Goal: Task Accomplishment & Management: Use online tool/utility

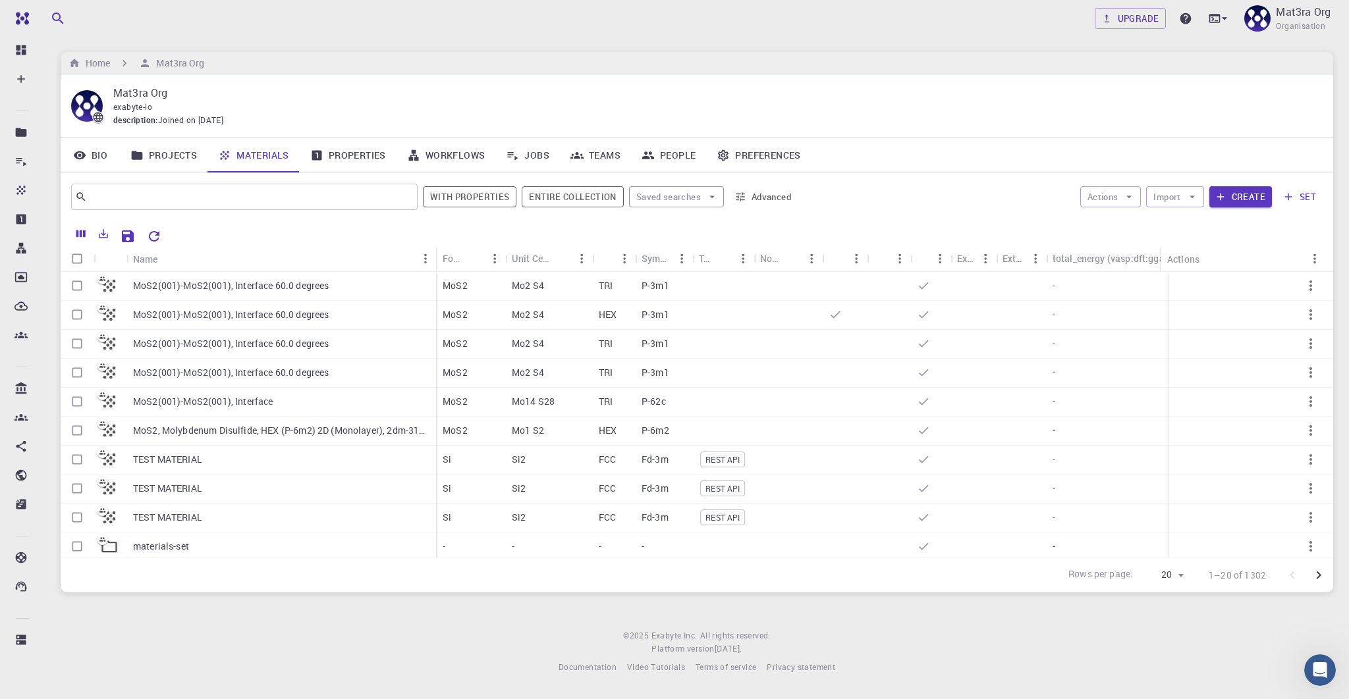
click at [233, 151] on link "Materials" at bounding box center [253, 155] width 92 height 34
click at [1233, 193] on button "Create" at bounding box center [1240, 196] width 63 height 21
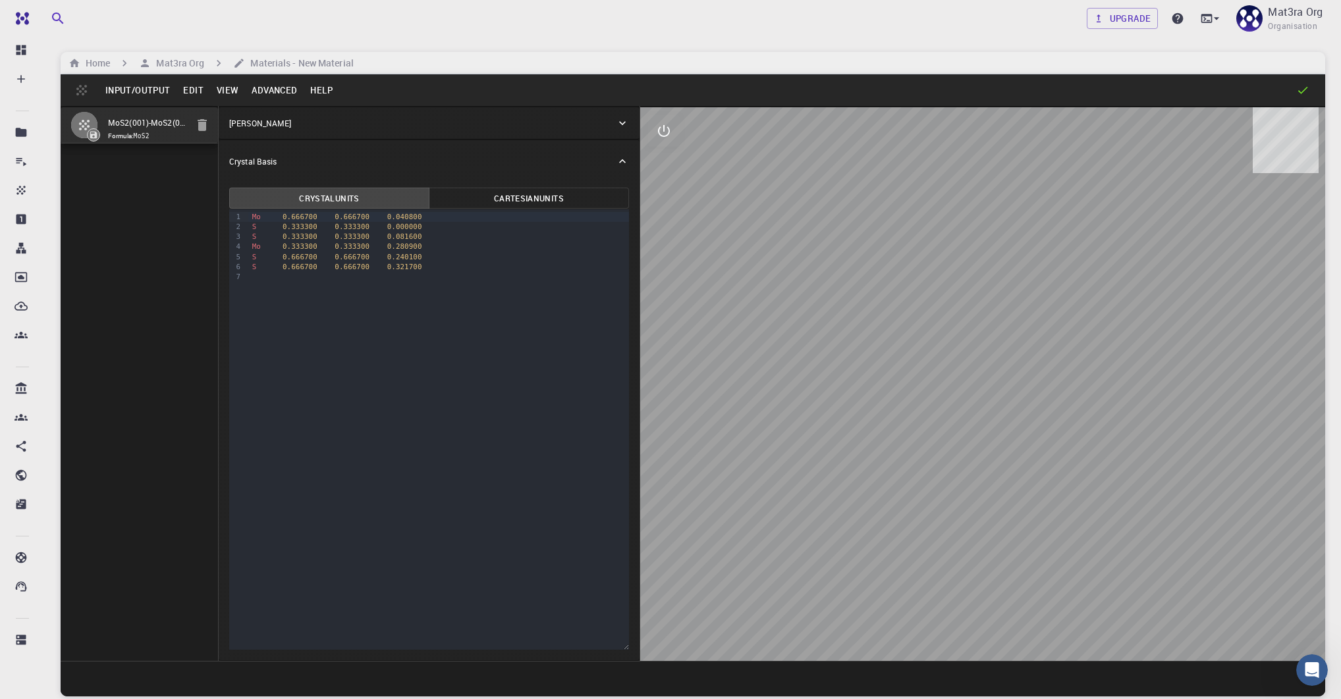
click at [265, 86] on button "Advanced" at bounding box center [274, 90] width 59 height 21
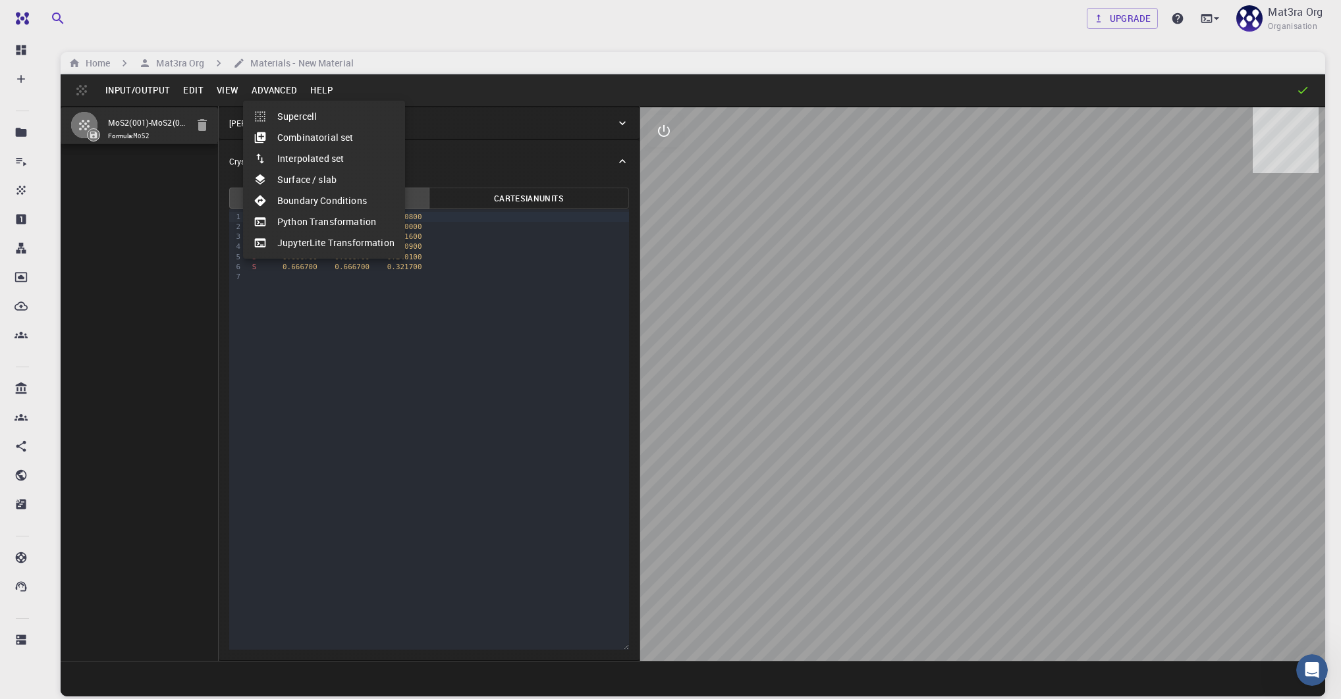
click at [216, 94] on div at bounding box center [670, 349] width 1341 height 699
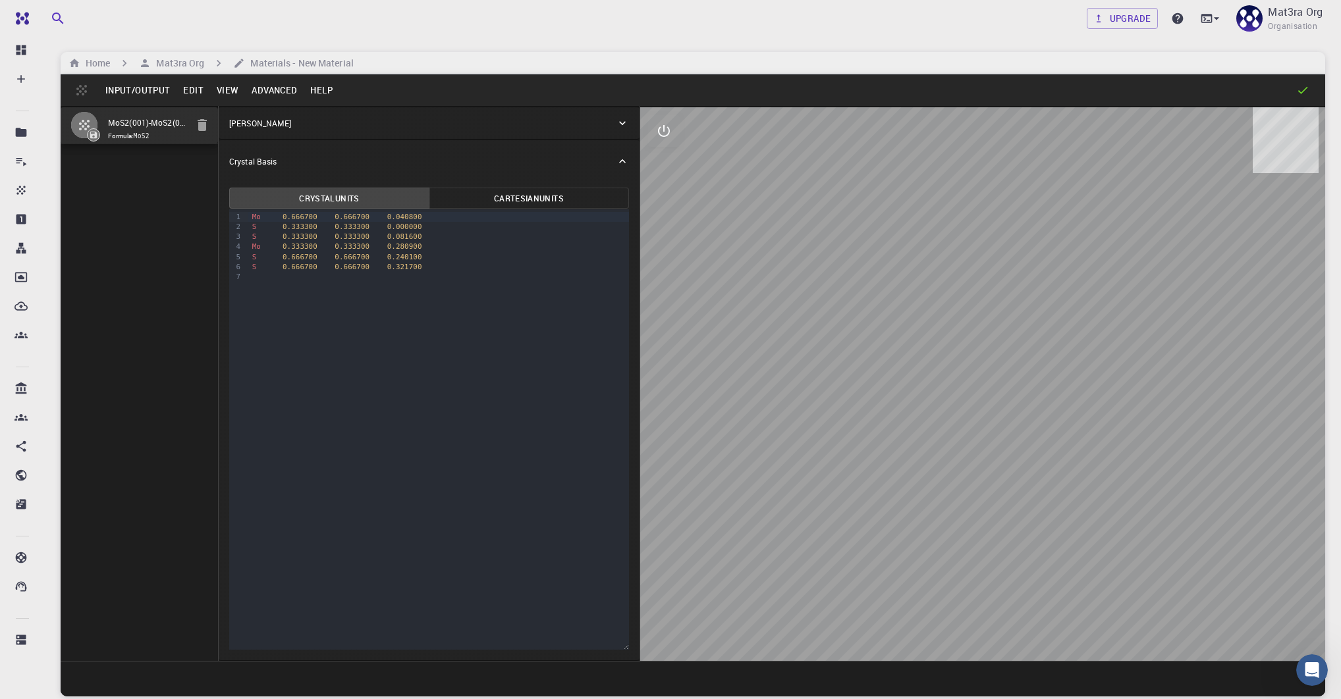
click at [256, 92] on button "Advanced" at bounding box center [274, 90] width 59 height 21
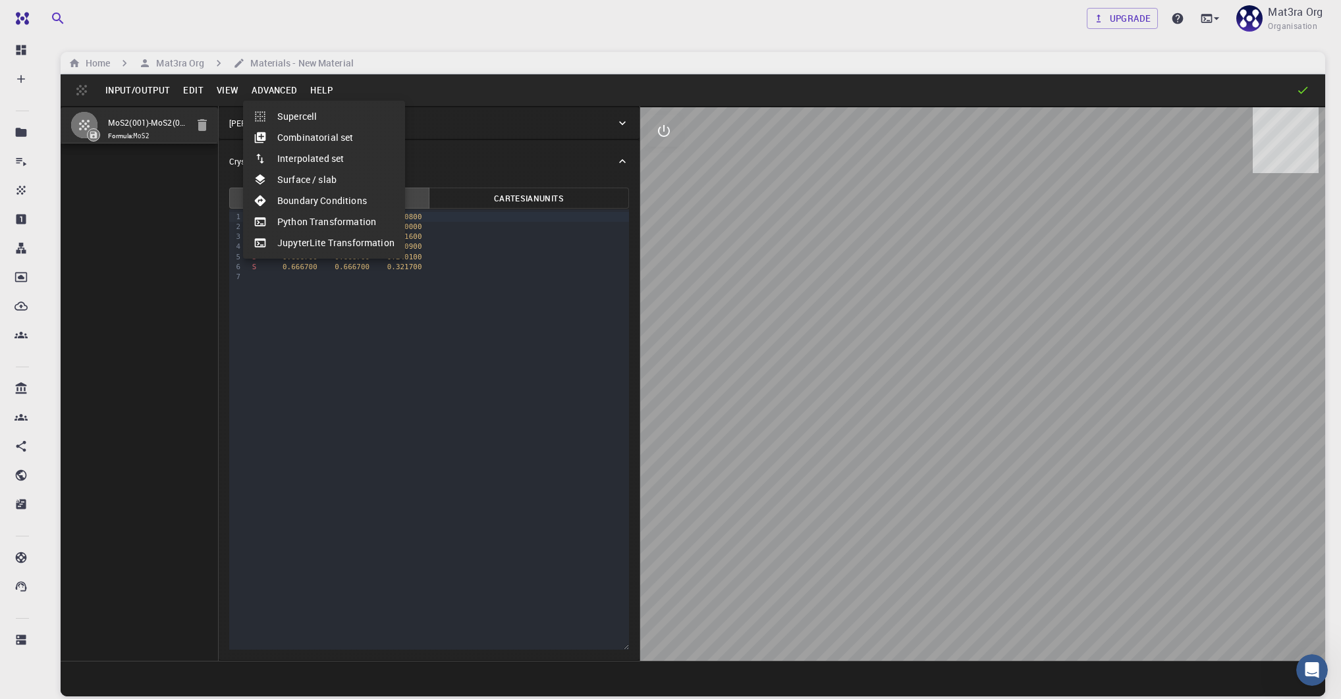
click at [302, 240] on li "JupyterLite Transformation" at bounding box center [324, 243] width 162 height 21
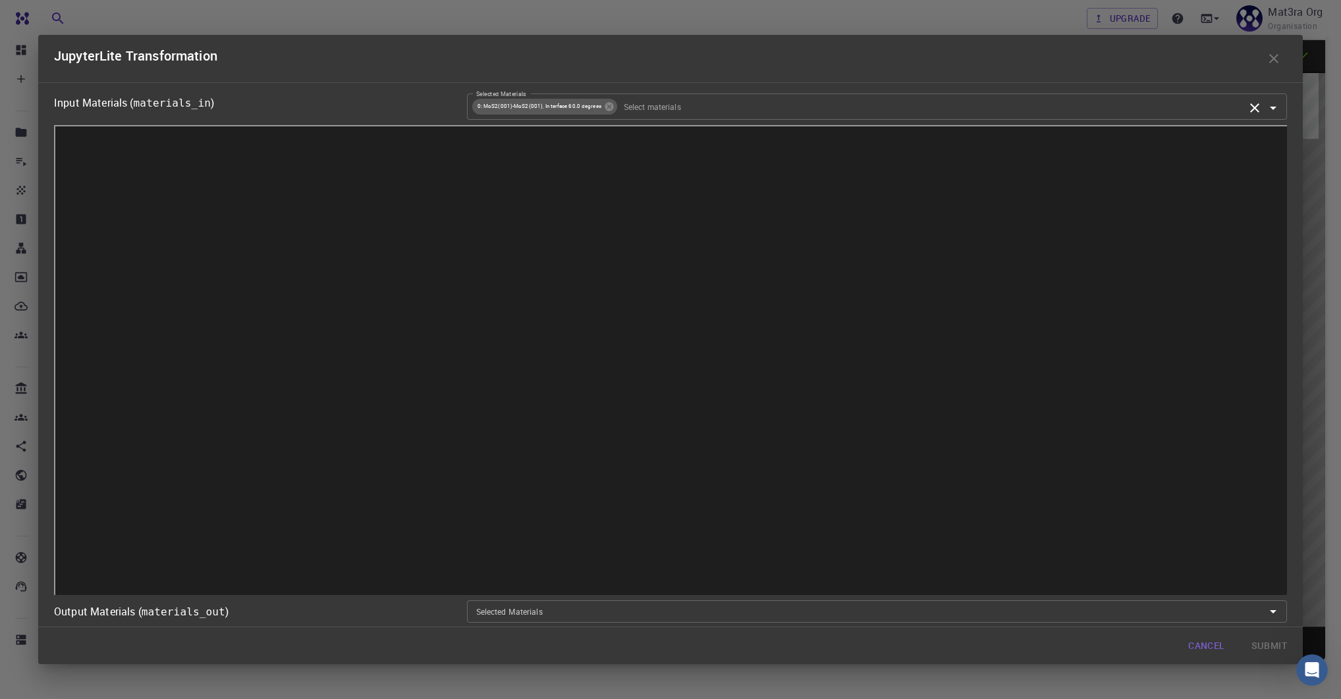
scroll to position [3, 0]
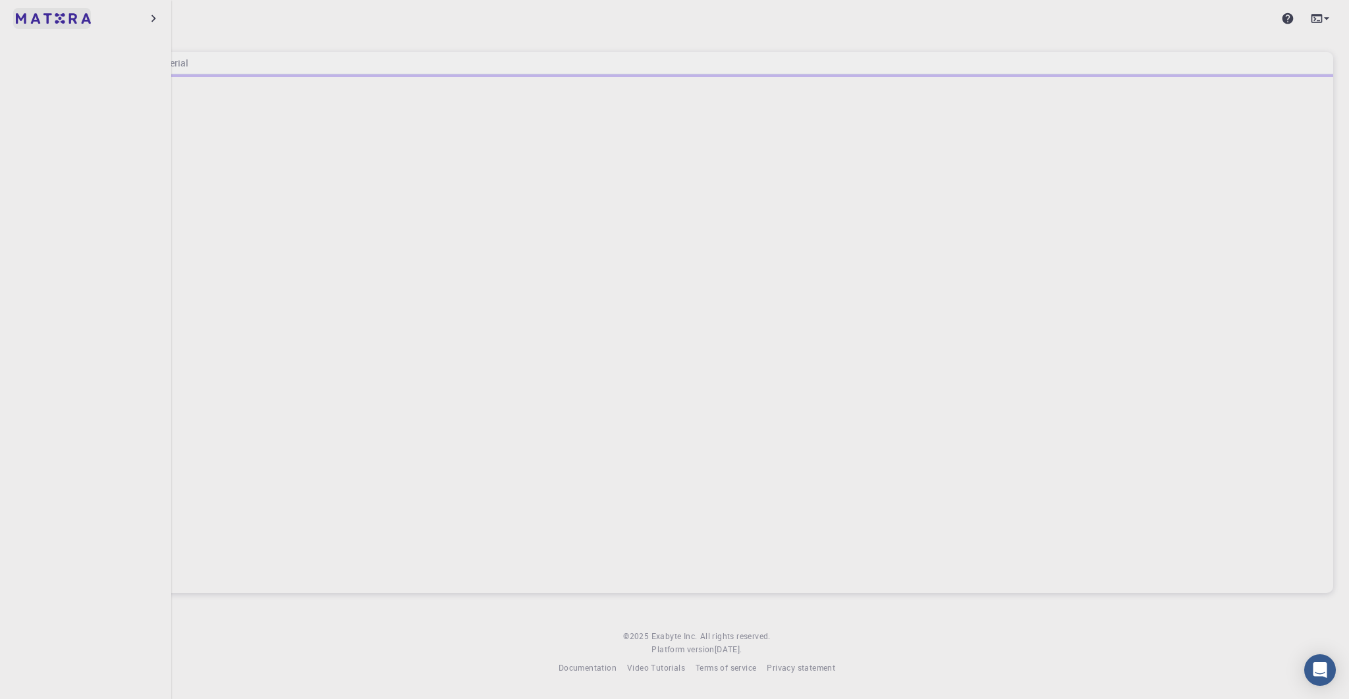
click at [31, 21] on img at bounding box center [25, 18] width 18 height 13
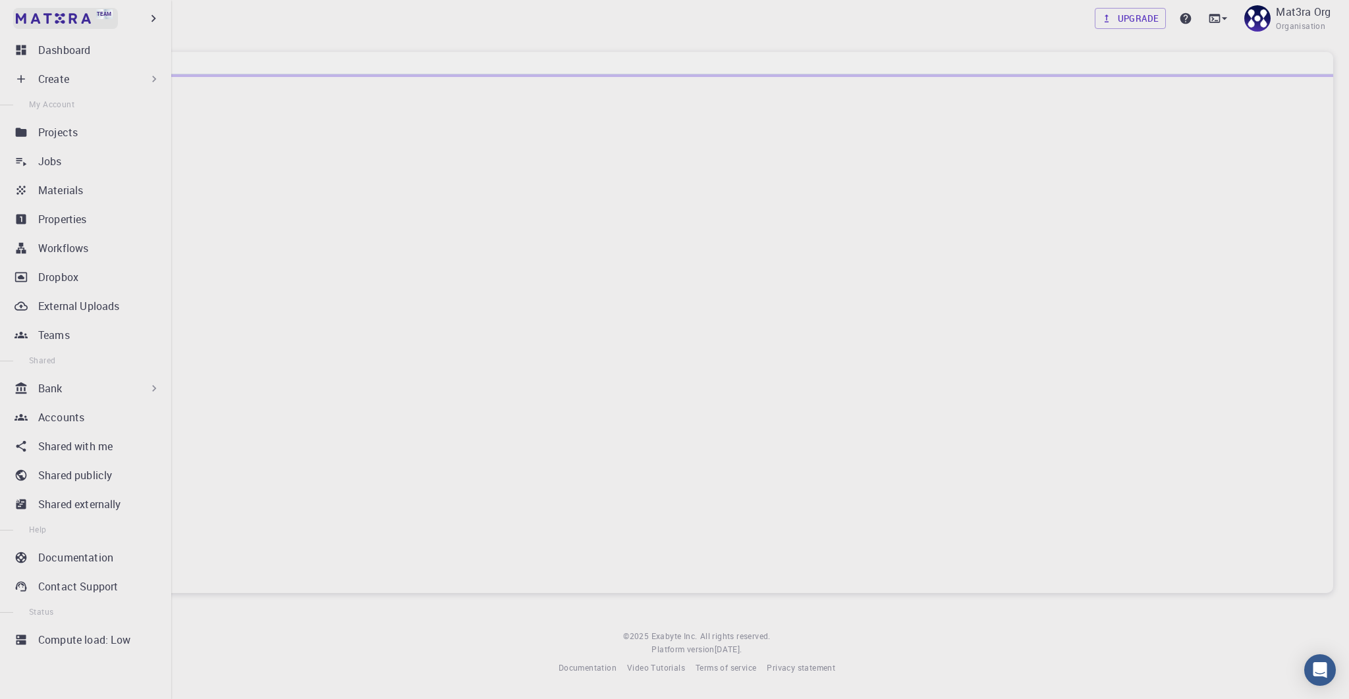
click at [30, 21] on img at bounding box center [25, 18] width 18 height 13
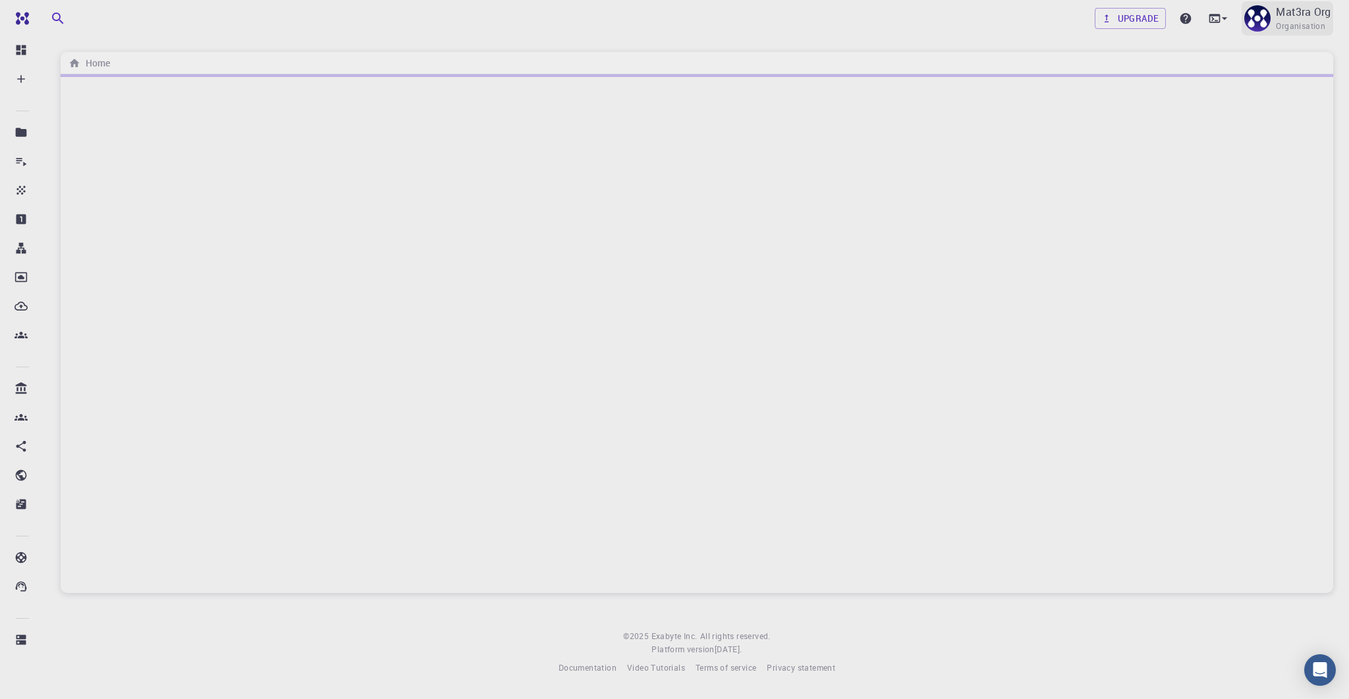
click at [1286, 16] on p "Mat3ra Org" at bounding box center [1303, 12] width 55 height 16
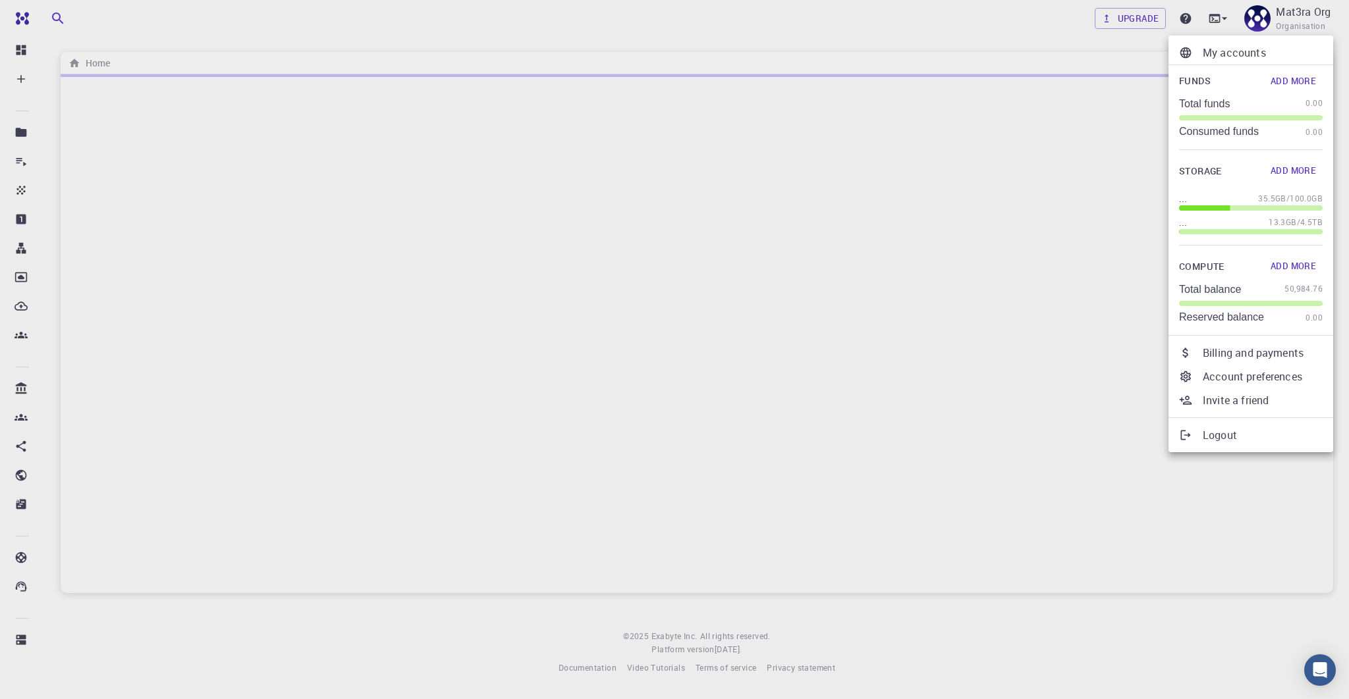
click at [746, 255] on div at bounding box center [674, 349] width 1349 height 699
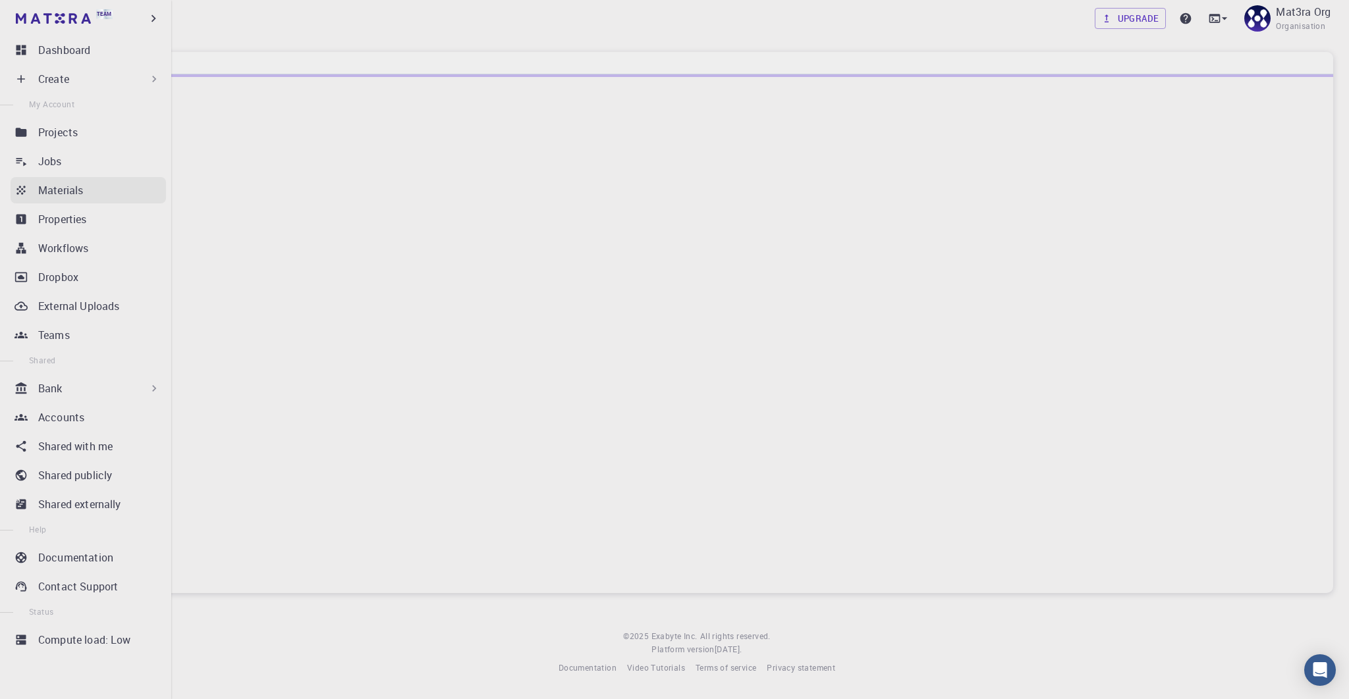
click at [43, 184] on p "Materials" at bounding box center [60, 190] width 45 height 16
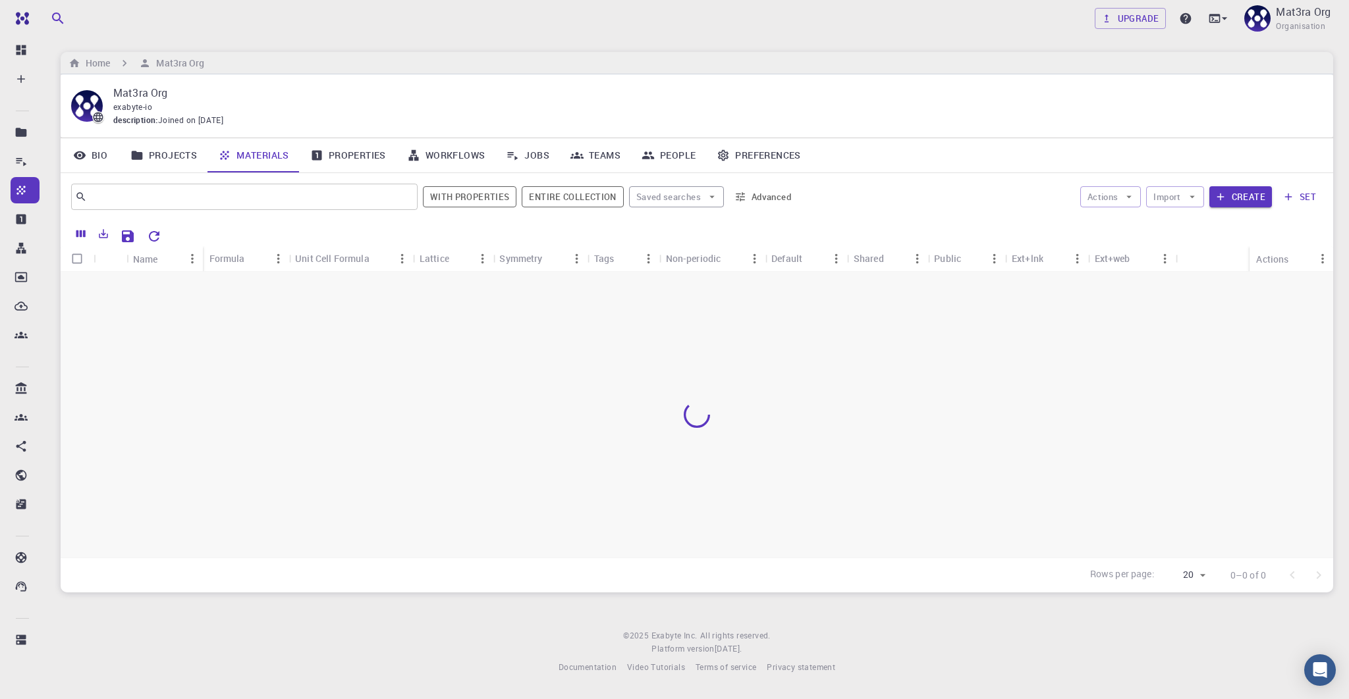
click at [1240, 213] on div "​ With properties Entire collection Saved searches Advanced Actions Import Crea…" at bounding box center [697, 196] width 1273 height 47
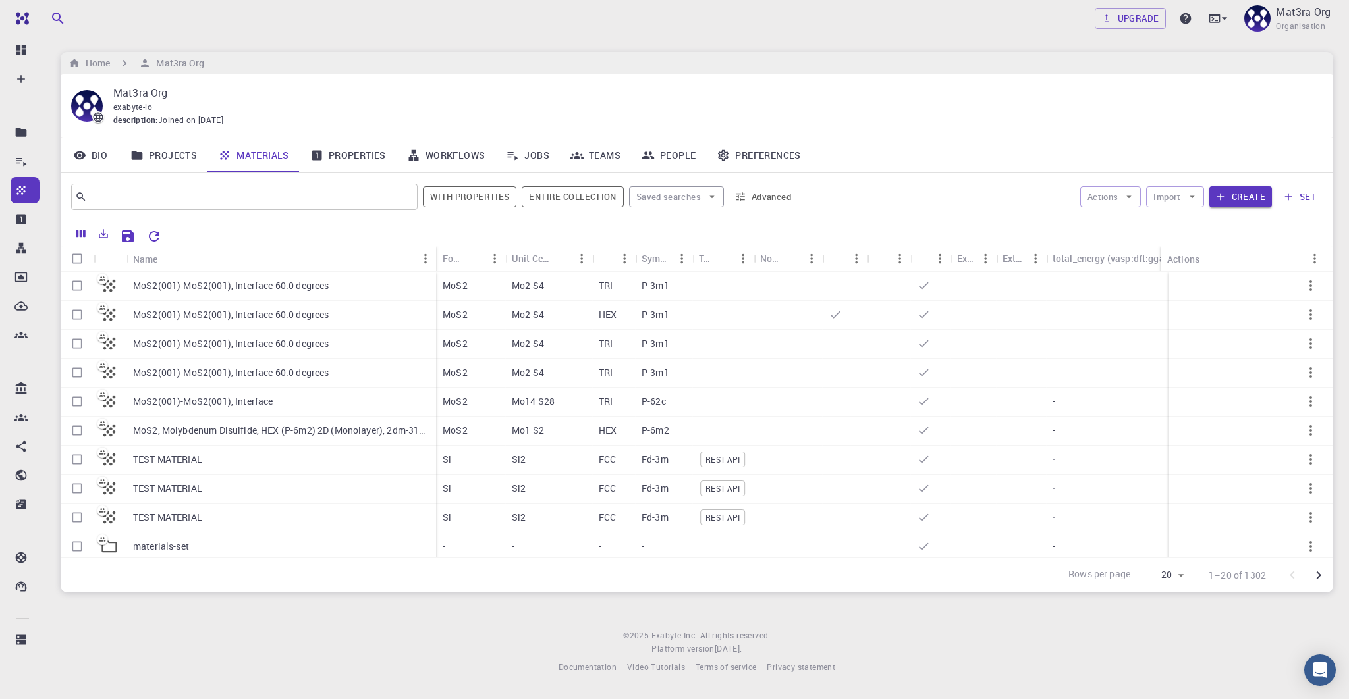
click at [1240, 185] on div "Actions Import Create set" at bounding box center [1063, 197] width 520 height 32
click at [1238, 190] on button "Create" at bounding box center [1240, 196] width 63 height 21
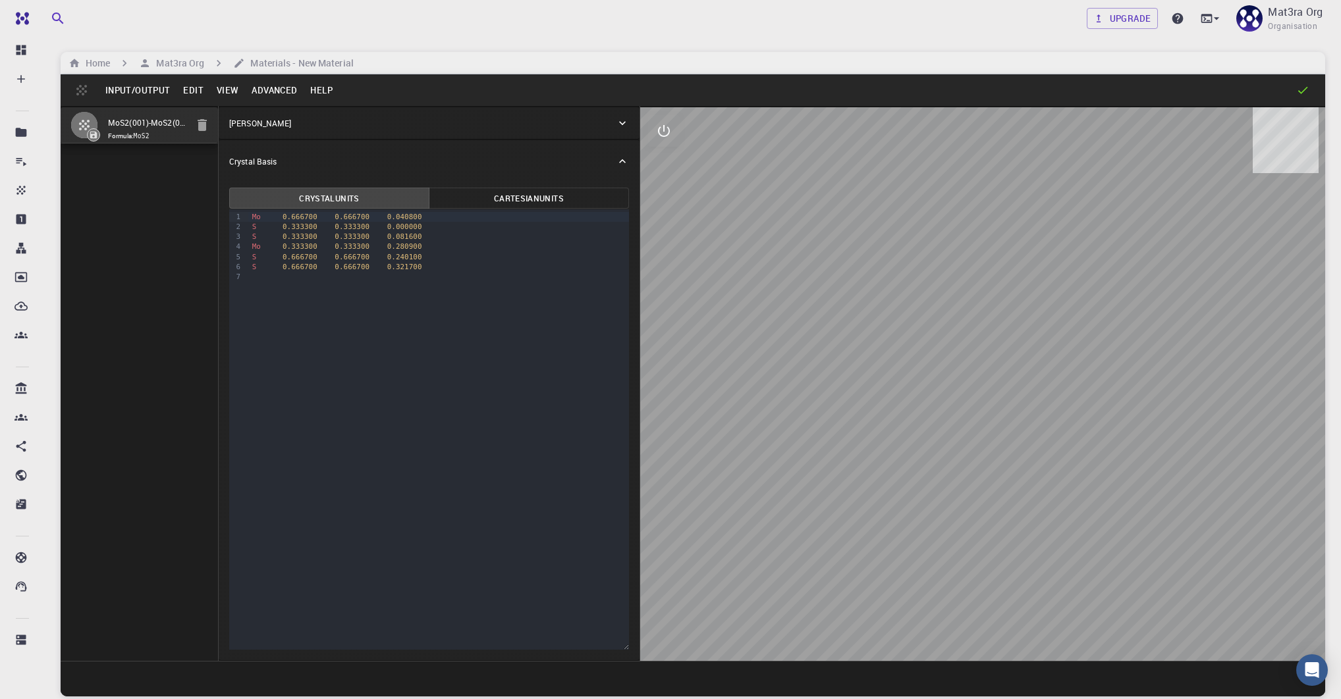
click at [807, 320] on div at bounding box center [982, 384] width 685 height 554
click at [269, 90] on button "Advanced" at bounding box center [274, 90] width 59 height 21
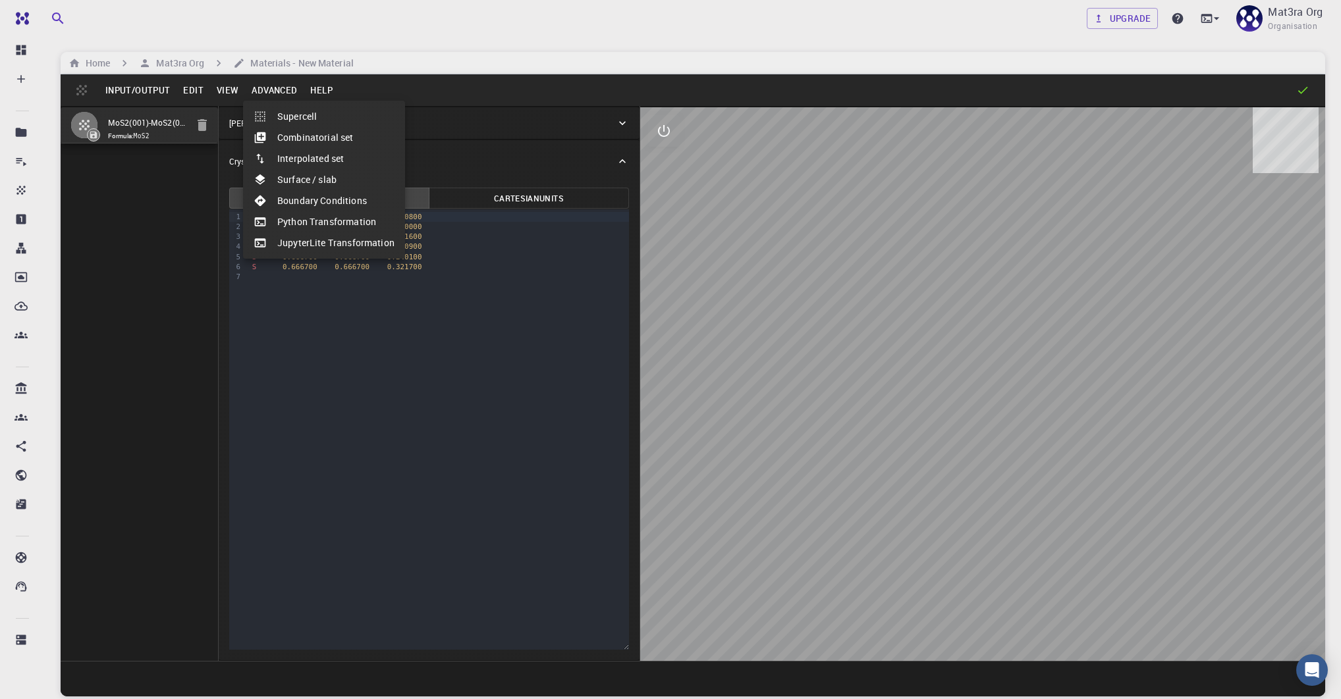
click at [283, 246] on li "JupyterLite Transformation" at bounding box center [324, 243] width 162 height 21
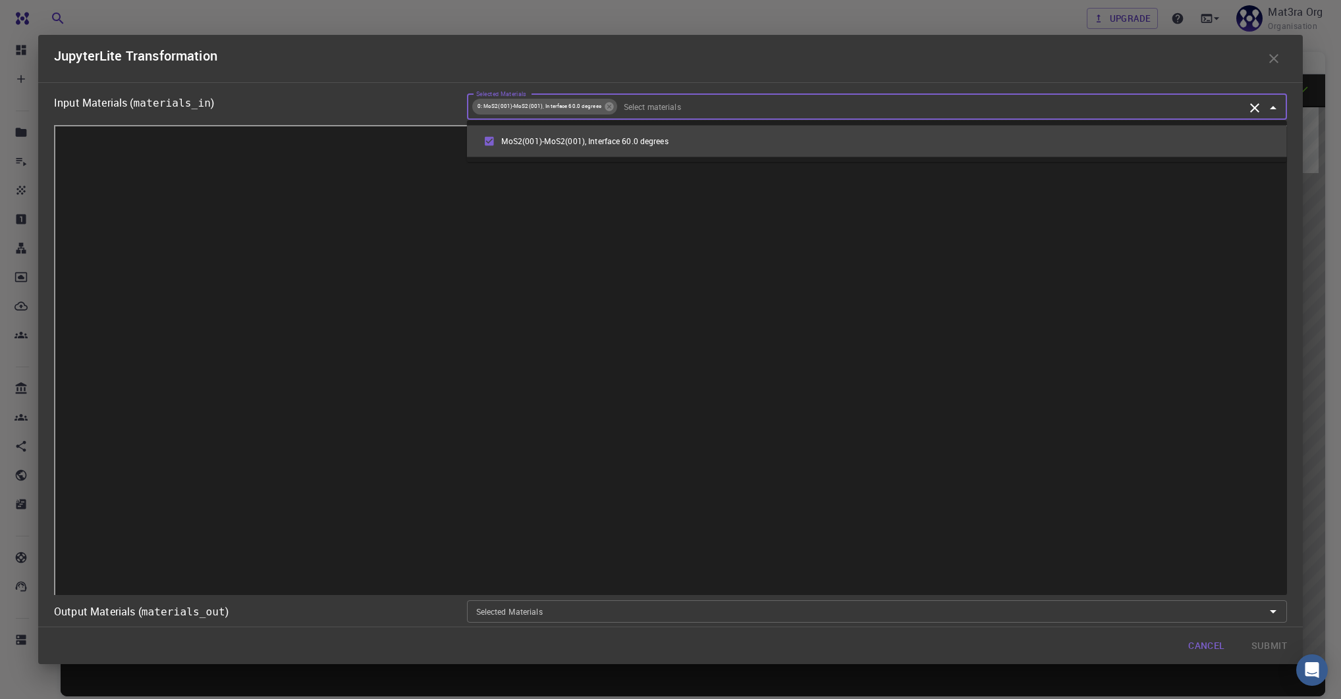
click at [642, 109] on input "Selected Materials" at bounding box center [931, 106] width 626 height 14
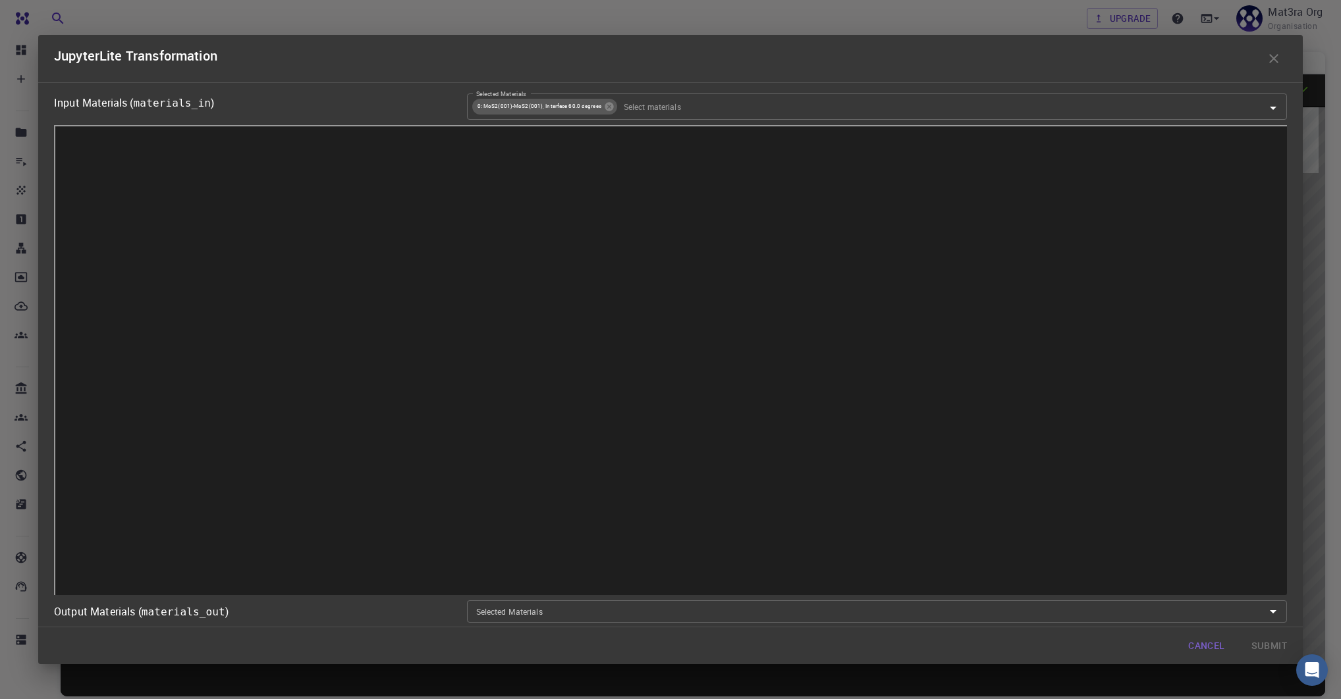
click at [1278, 61] on icon "button" at bounding box center [1274, 59] width 16 height 16
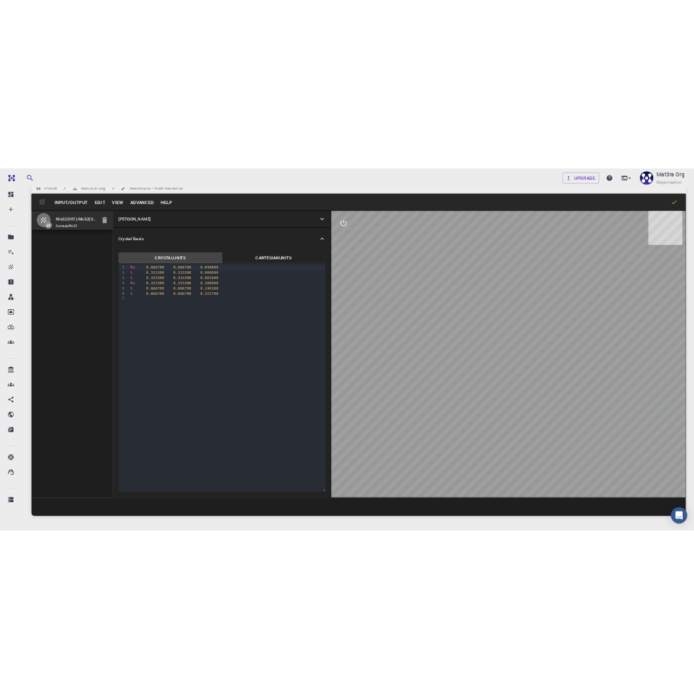
scroll to position [26, 0]
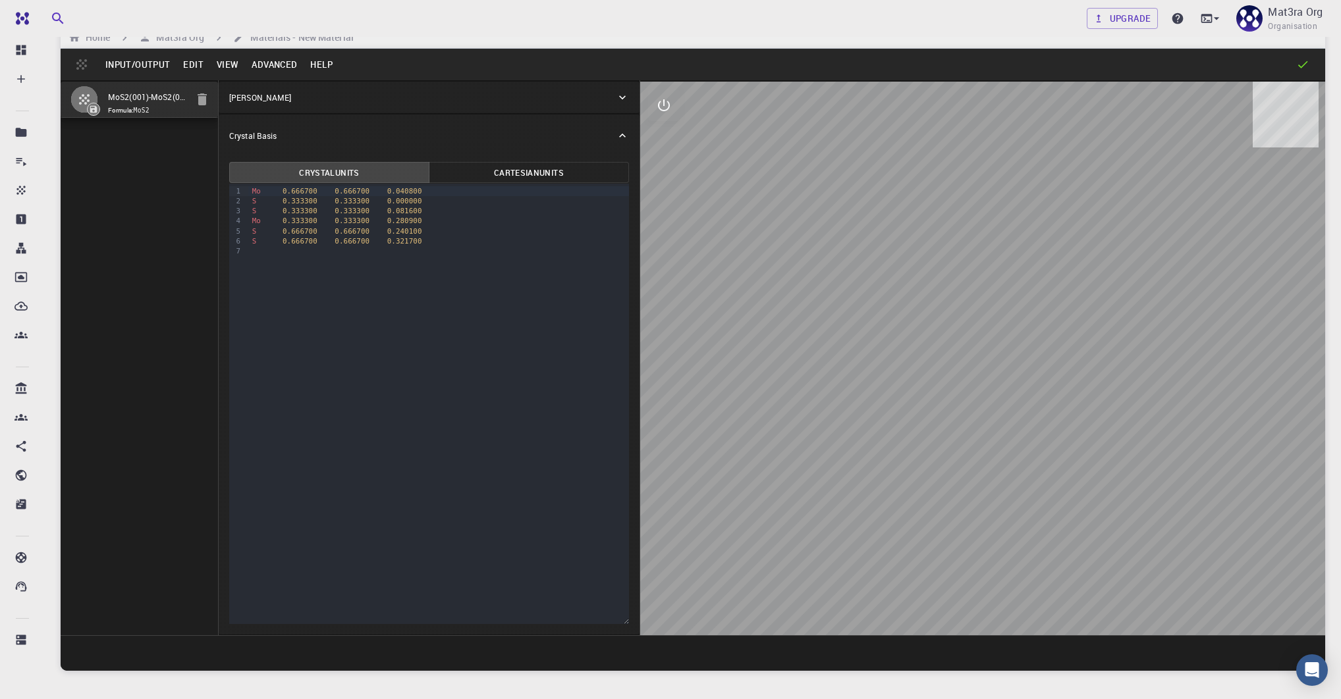
click at [277, 62] on button "Advanced" at bounding box center [274, 64] width 59 height 21
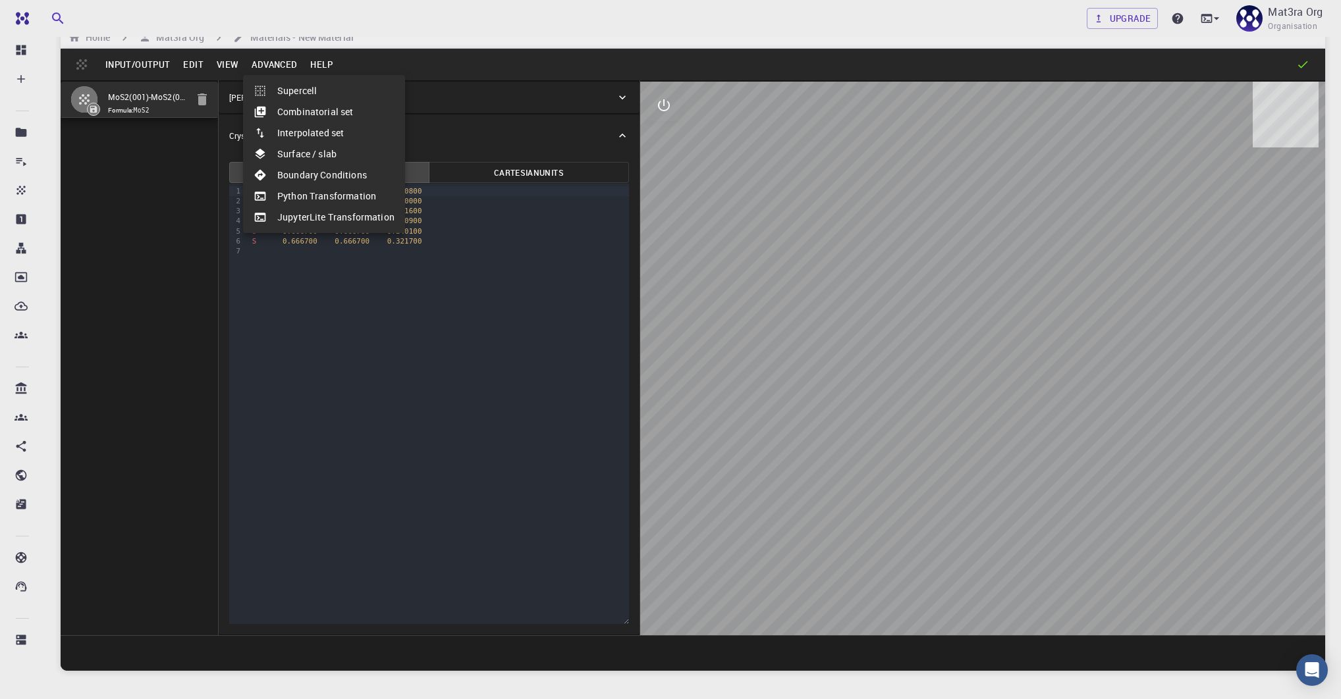
click at [286, 215] on li "JupyterLite Transformation" at bounding box center [324, 217] width 162 height 21
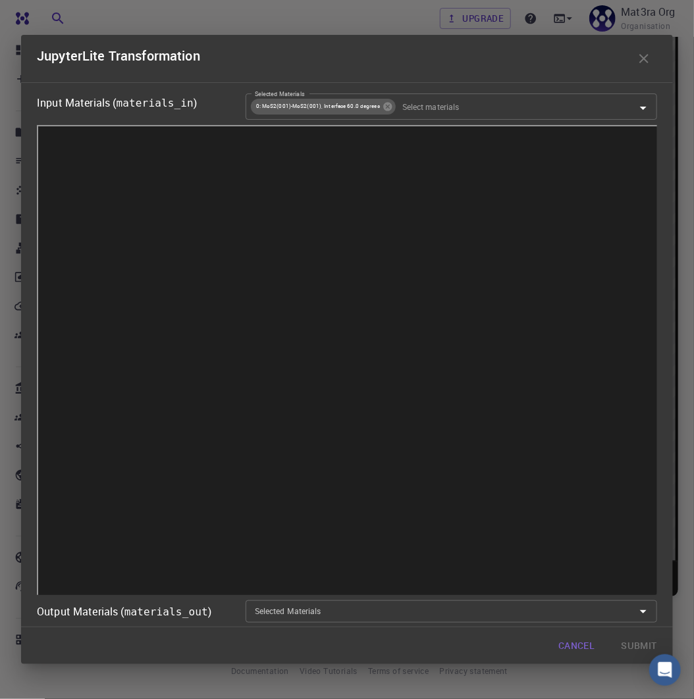
scroll to position [0, 0]
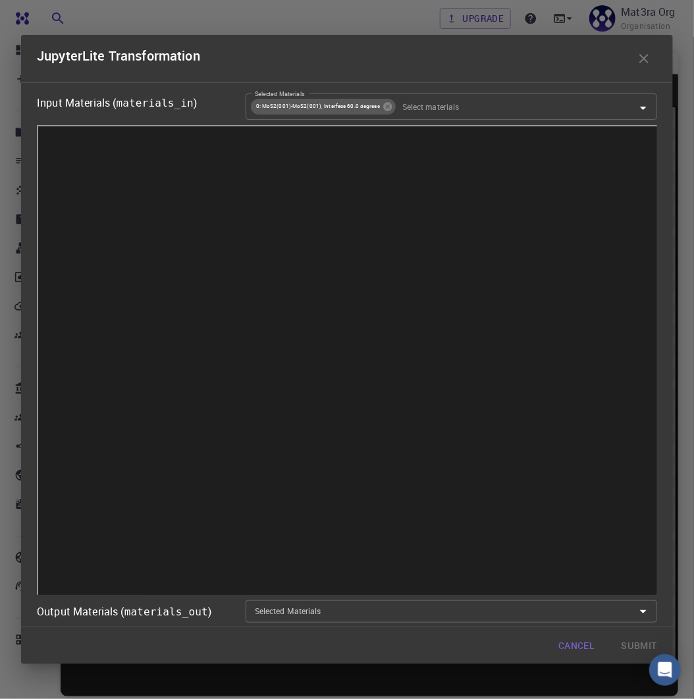
click at [642, 74] on div "JupyterLite Transformation" at bounding box center [347, 58] width 652 height 47
click at [642, 61] on icon "button" at bounding box center [644, 58] width 9 height 9
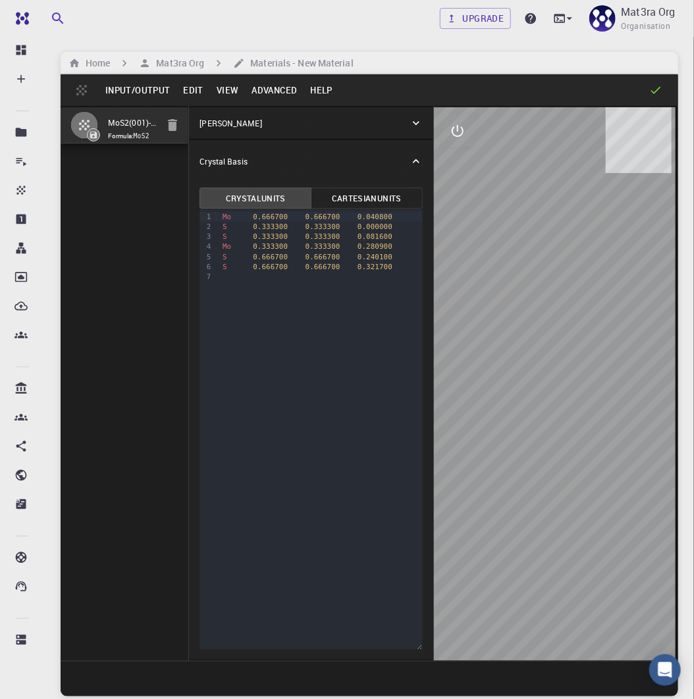
click at [260, 90] on button "Advanced" at bounding box center [274, 90] width 59 height 21
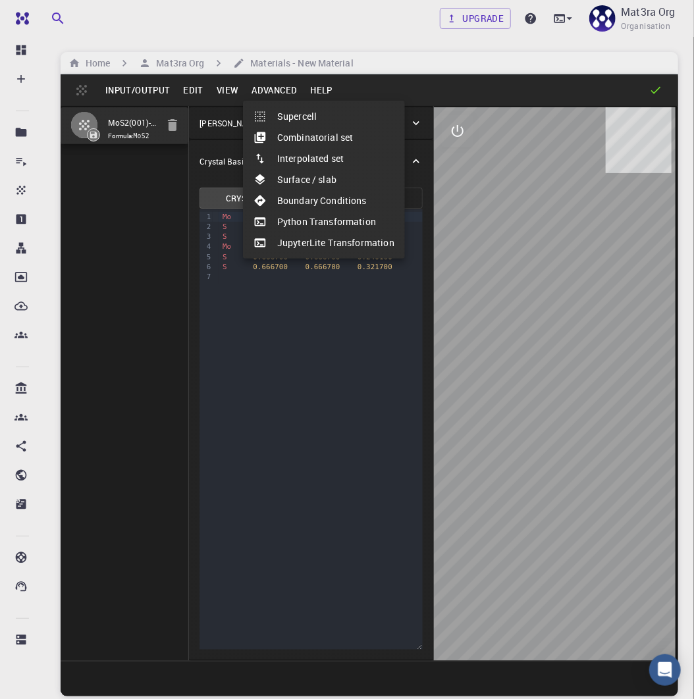
click at [301, 236] on li "JupyterLite Transformation" at bounding box center [324, 243] width 162 height 21
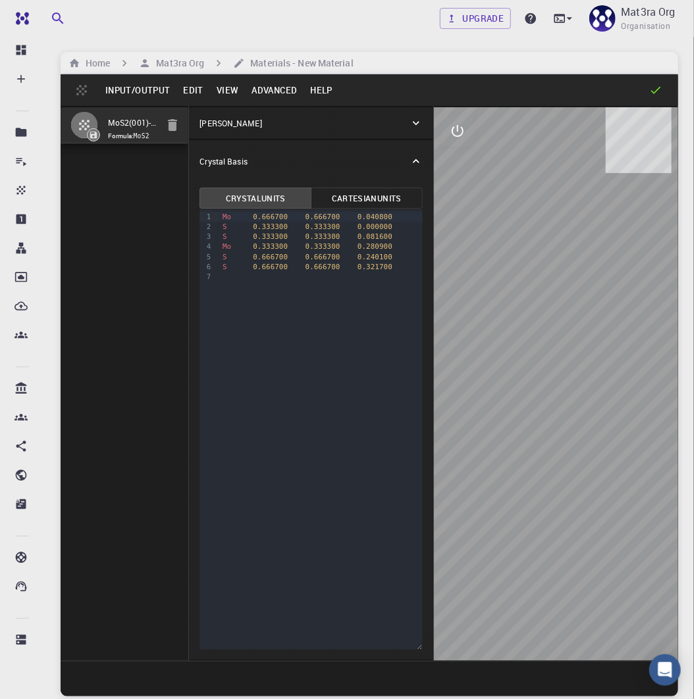
click at [266, 92] on button "Advanced" at bounding box center [274, 90] width 59 height 21
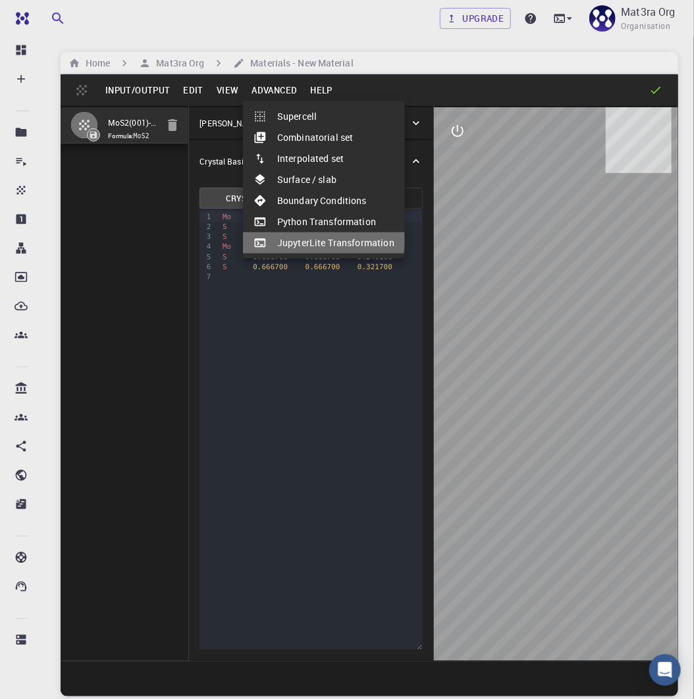
click at [295, 240] on li "JupyterLite Transformation" at bounding box center [324, 243] width 162 height 21
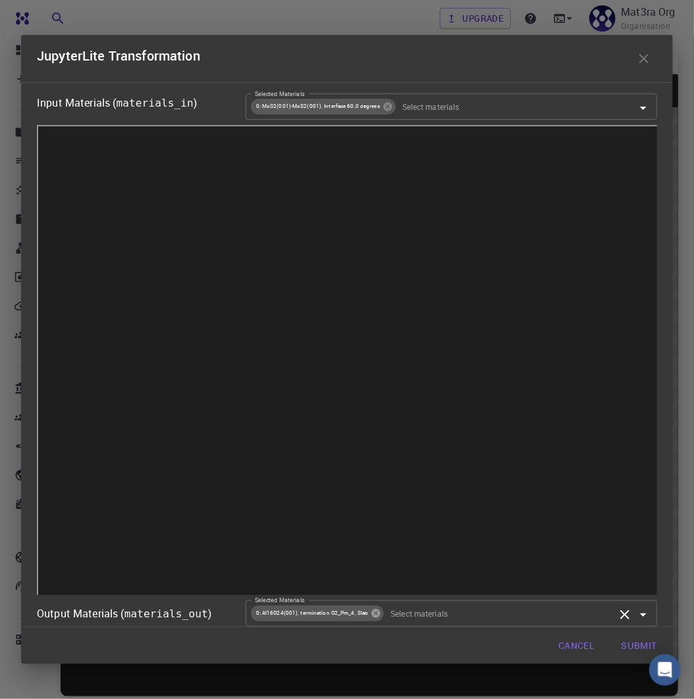
click at [371, 616] on icon at bounding box center [376, 614] width 11 height 11
